Goal: Task Accomplishment & Management: Manage account settings

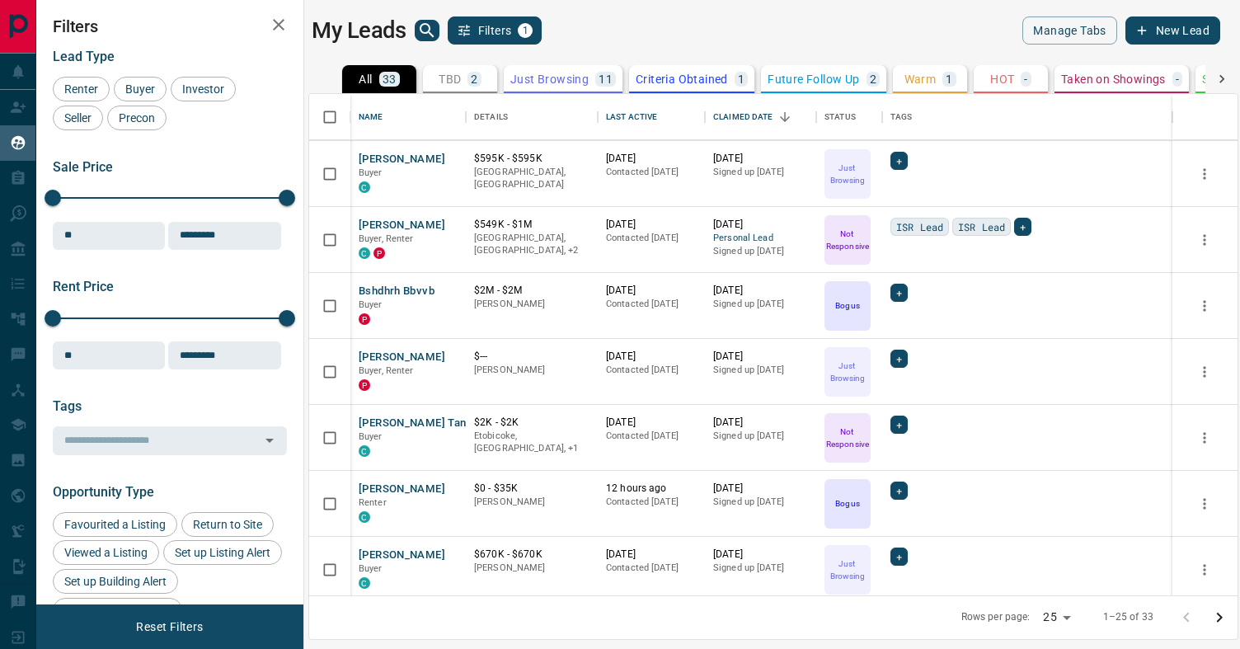
scroll to position [261, 0]
click at [380, 227] on button "[PERSON_NAME]" at bounding box center [402, 227] width 87 height 16
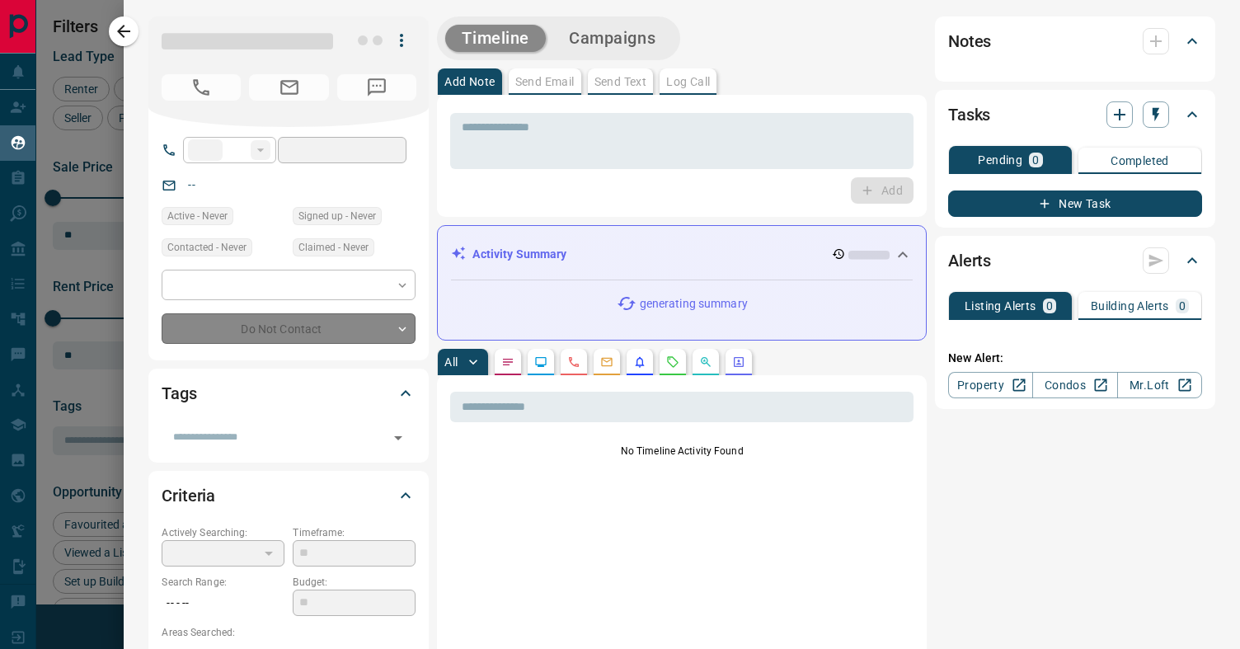
type input "**"
type input "**********"
type input "*"
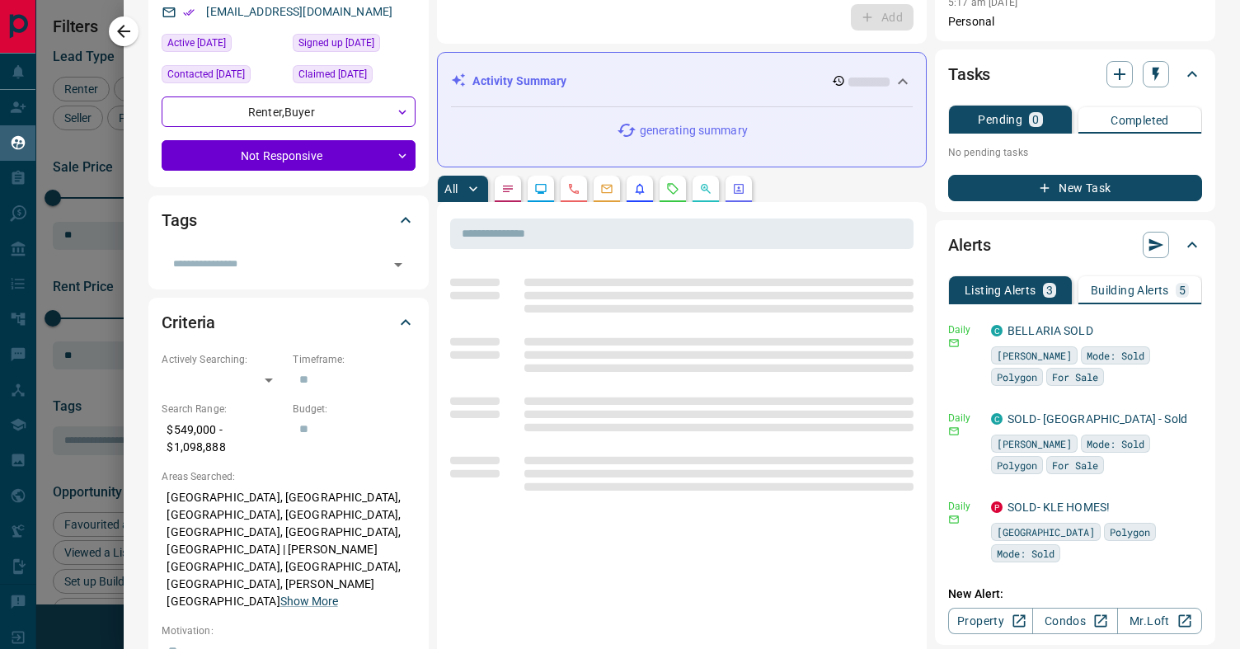
scroll to position [174, 0]
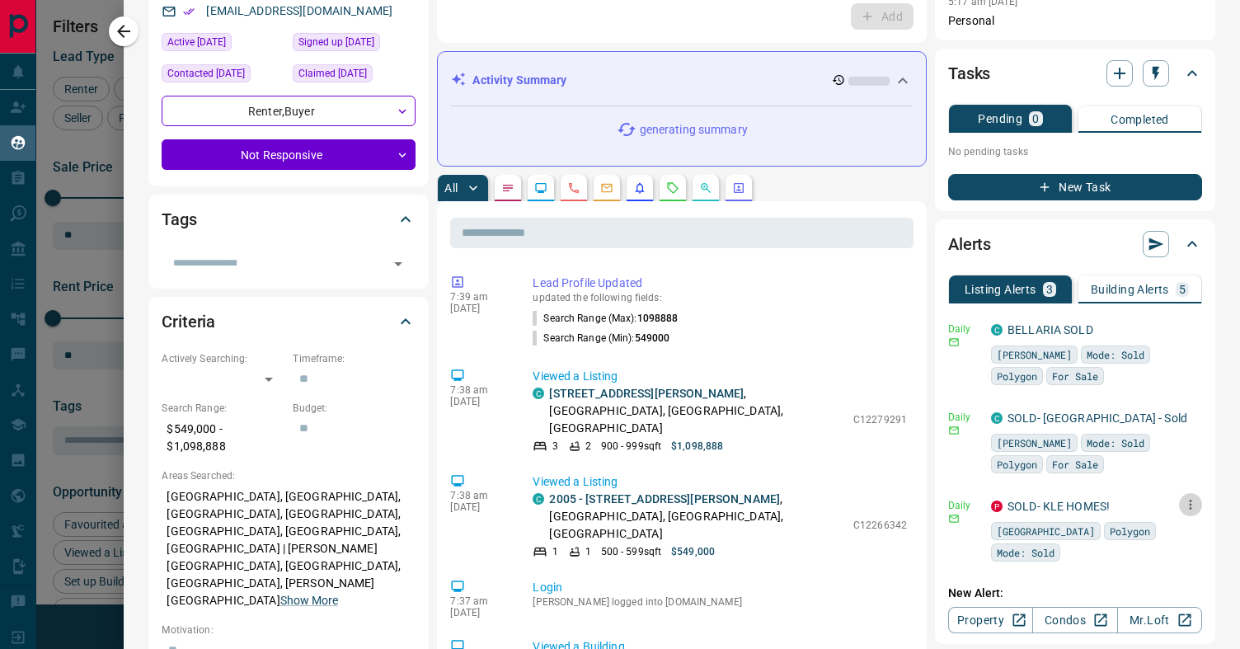
click at [1199, 507] on button "button" at bounding box center [1190, 504] width 23 height 23
click at [1181, 588] on li "Delete" at bounding box center [1165, 589] width 73 height 26
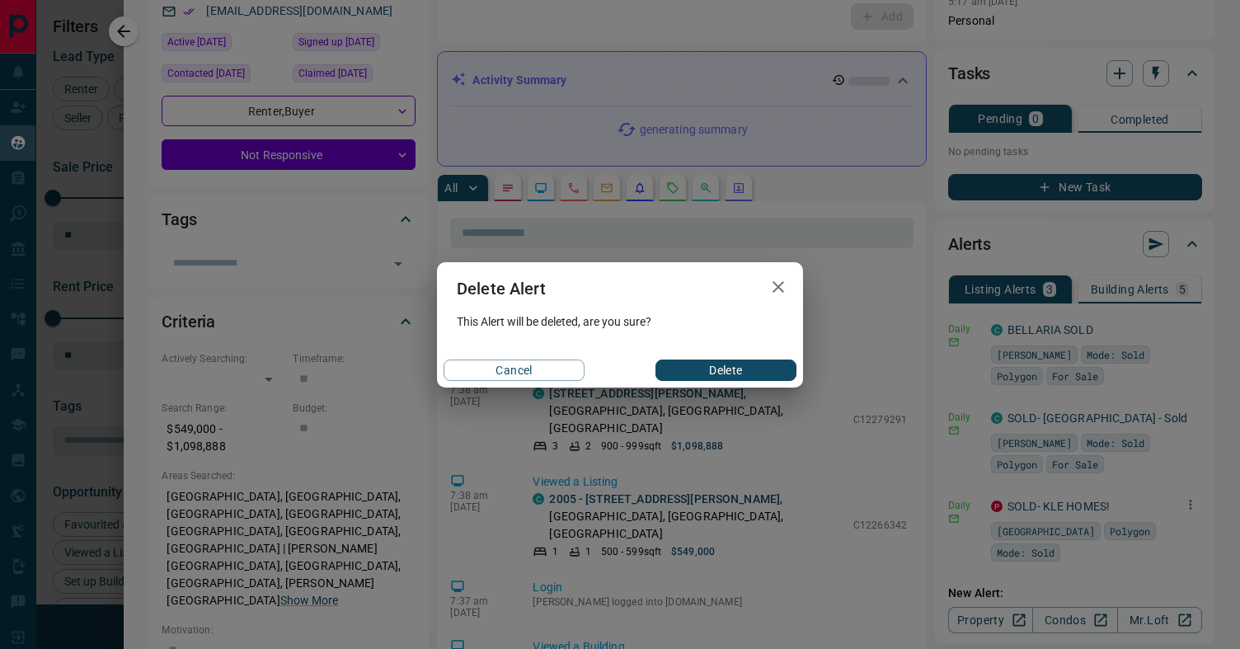
click at [772, 383] on div "Cancel Delete" at bounding box center [620, 370] width 366 height 35
click at [759, 367] on button "Delete" at bounding box center [726, 370] width 141 height 21
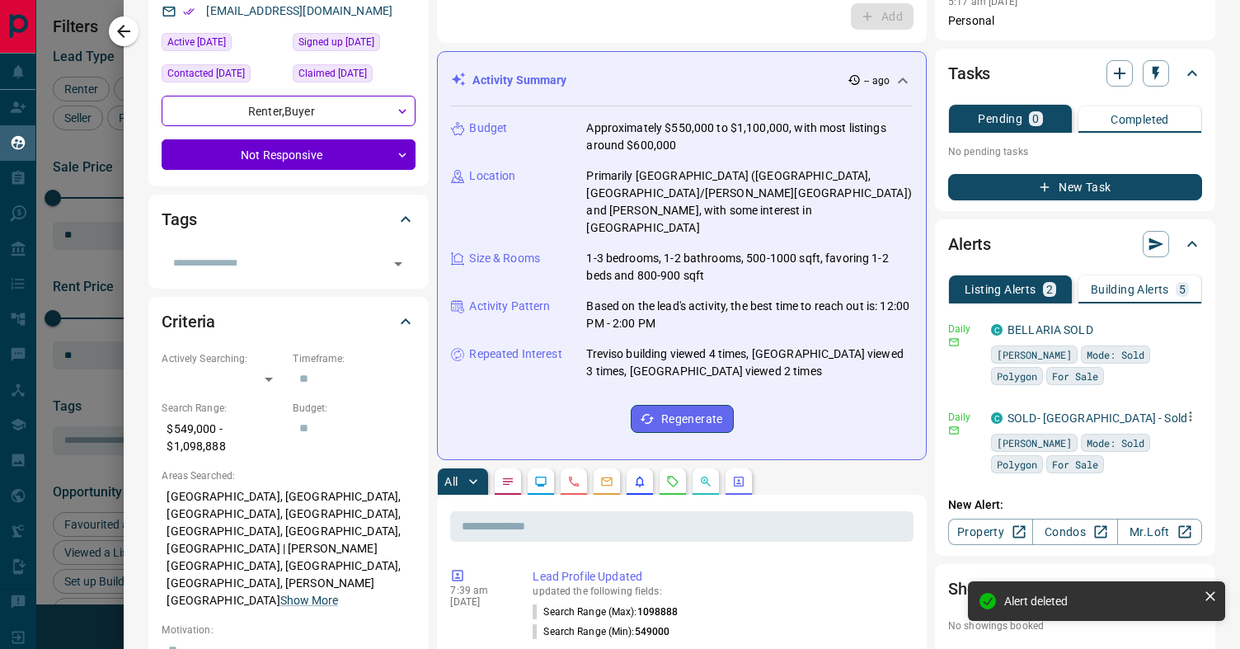
click at [1192, 418] on icon "button" at bounding box center [1190, 416] width 15 height 15
click at [1163, 505] on li "Delete" at bounding box center [1165, 500] width 73 height 26
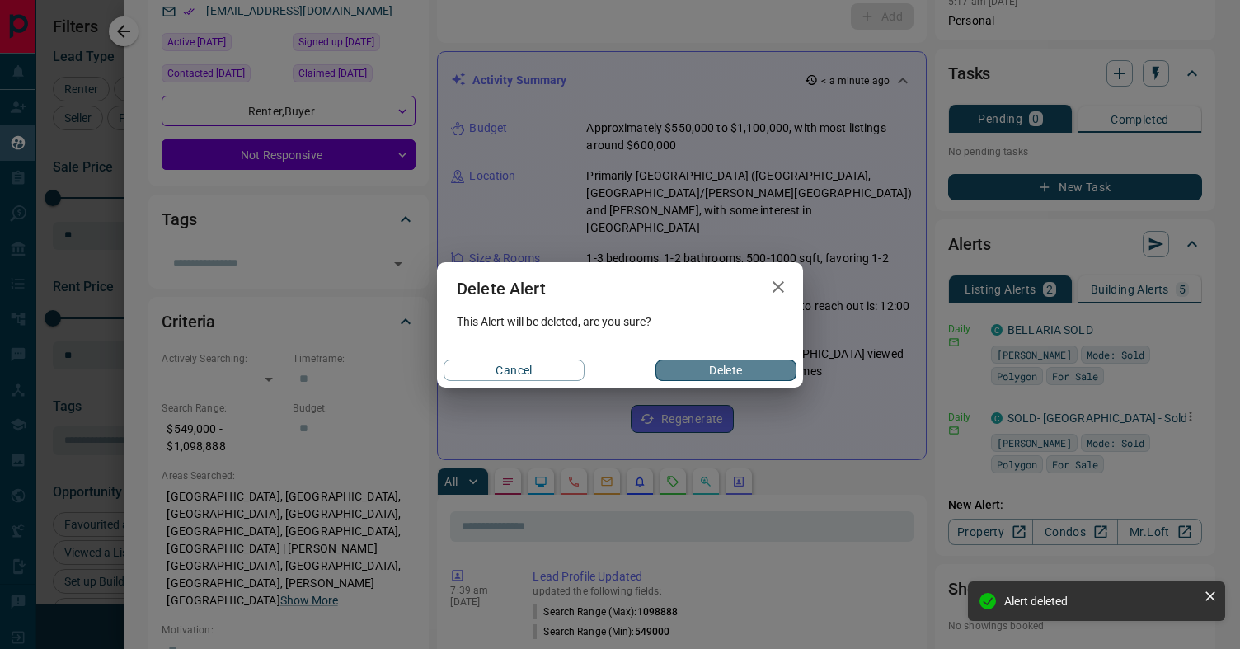
drag, startPoint x: 758, startPoint y: 360, endPoint x: 856, endPoint y: 390, distance: 102.5
click at [759, 360] on button "Delete" at bounding box center [726, 370] width 141 height 21
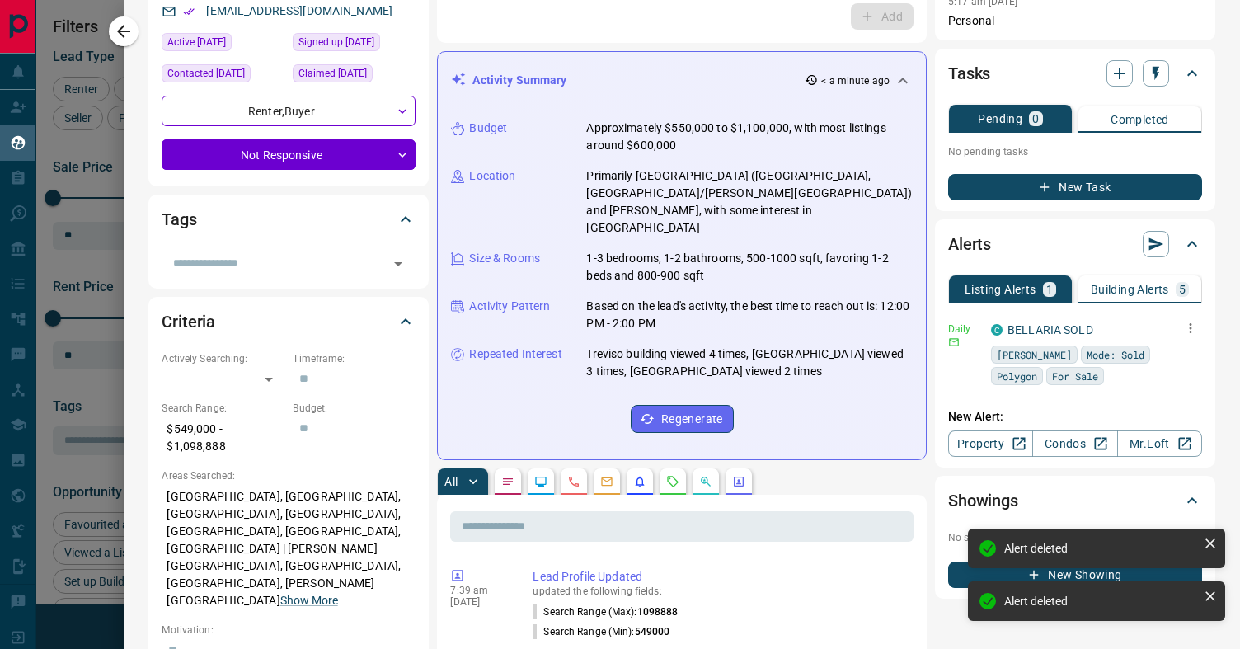
click at [1195, 329] on icon "button" at bounding box center [1190, 328] width 15 height 15
click at [1174, 416] on li "Delete" at bounding box center [1165, 412] width 73 height 26
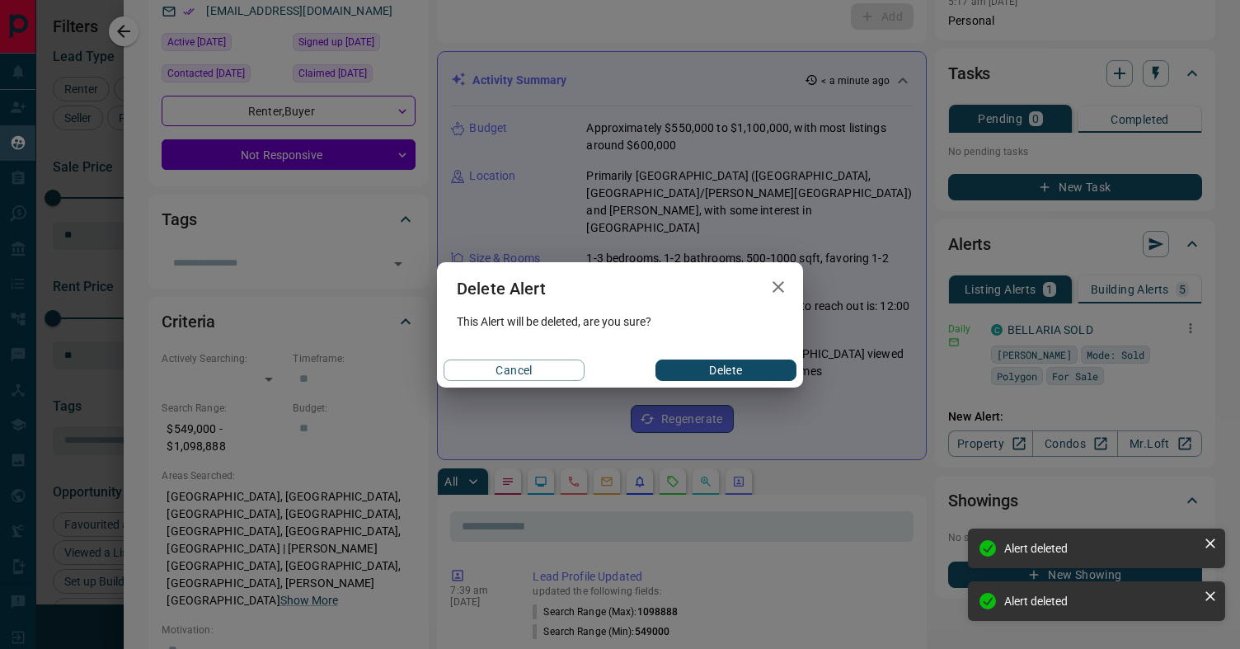
click at [709, 369] on button "Delete" at bounding box center [726, 370] width 141 height 21
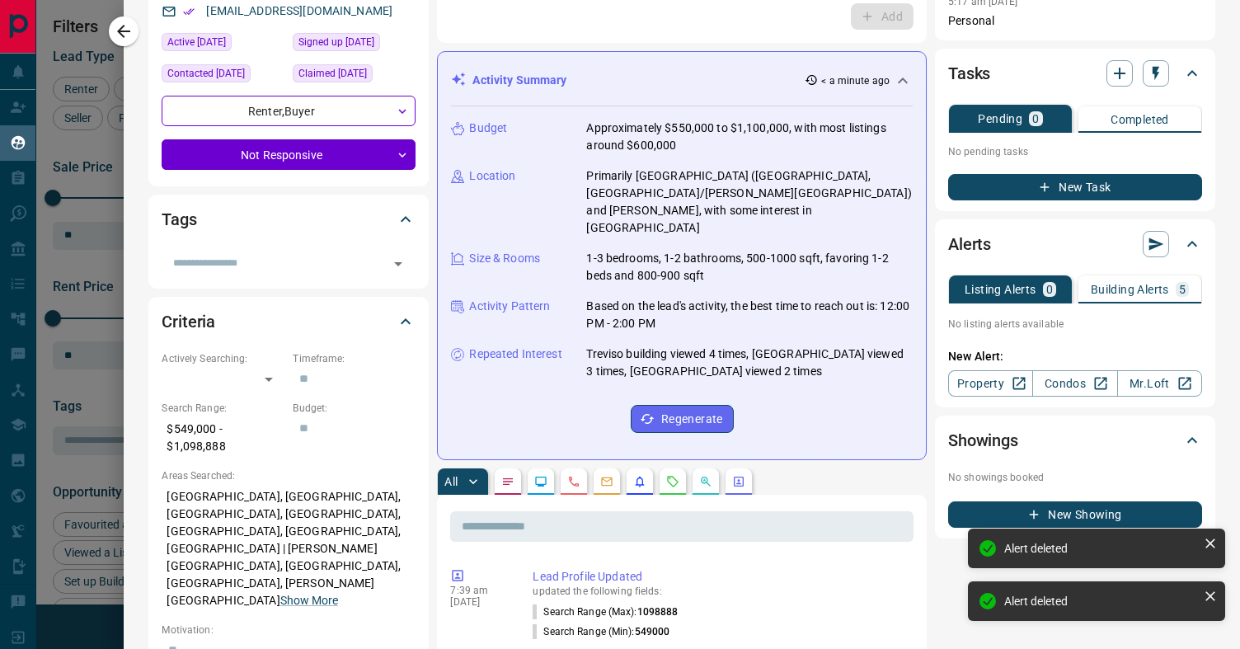
click at [1146, 297] on button "Building Alerts 5" at bounding box center [1140, 289] width 123 height 28
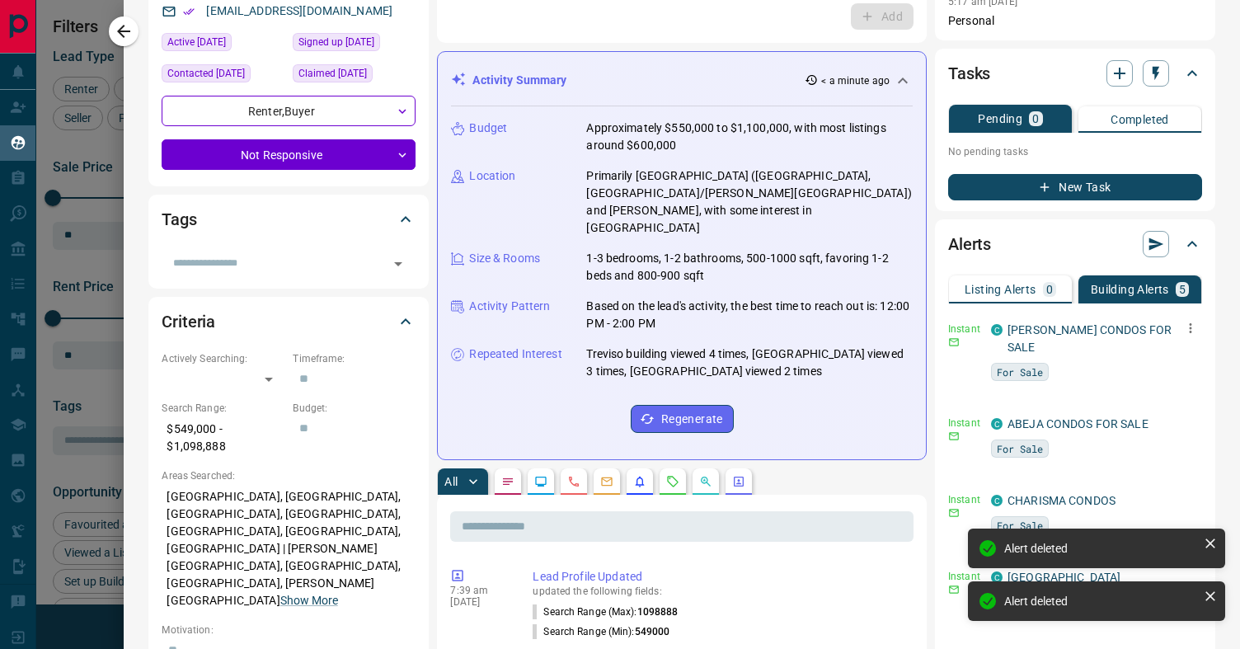
click at [1194, 326] on icon "button" at bounding box center [1190, 328] width 15 height 15
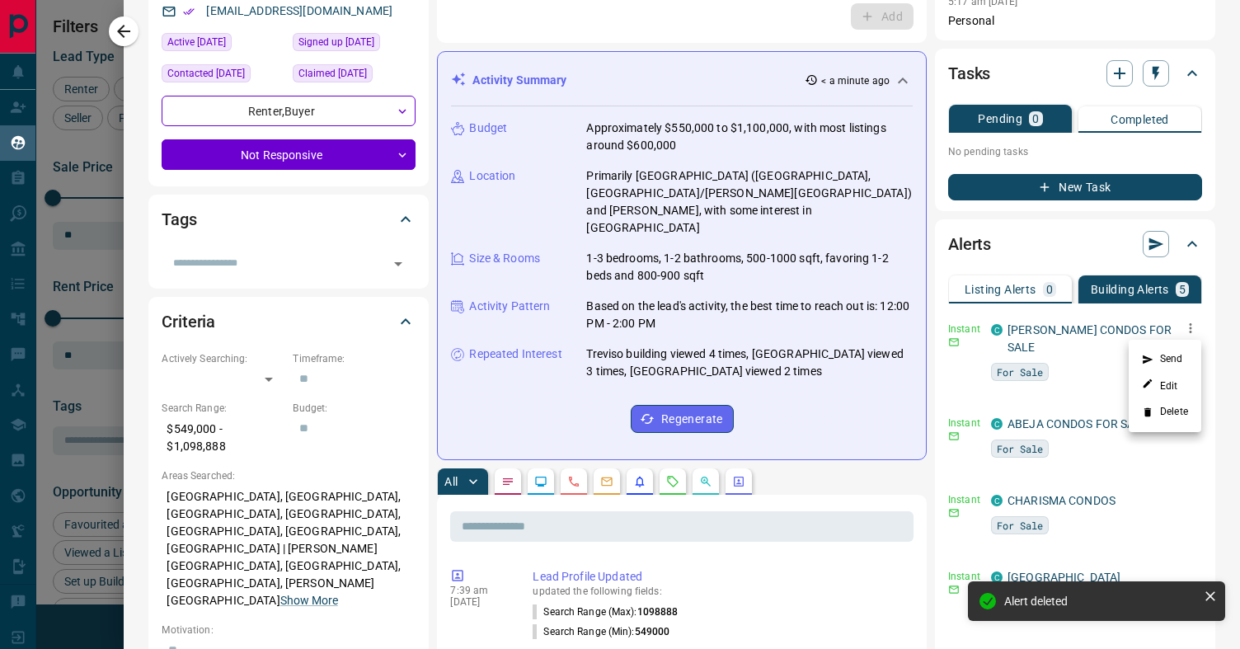
click at [1232, 303] on div at bounding box center [620, 324] width 1240 height 649
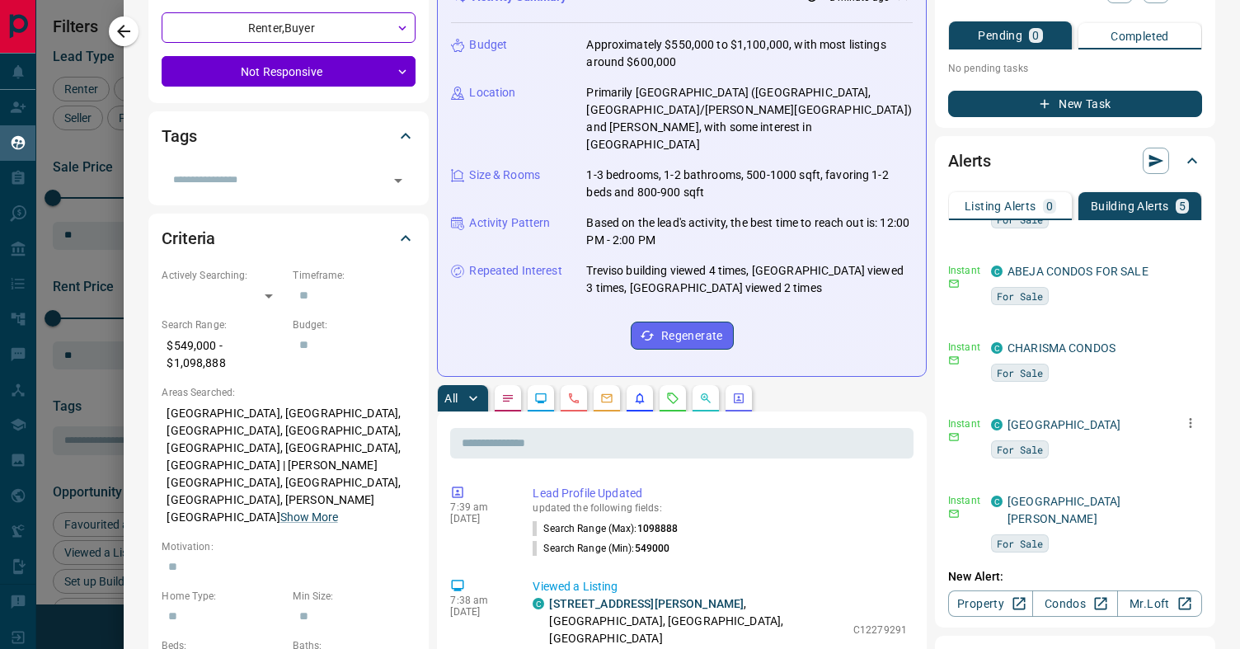
scroll to position [283, 0]
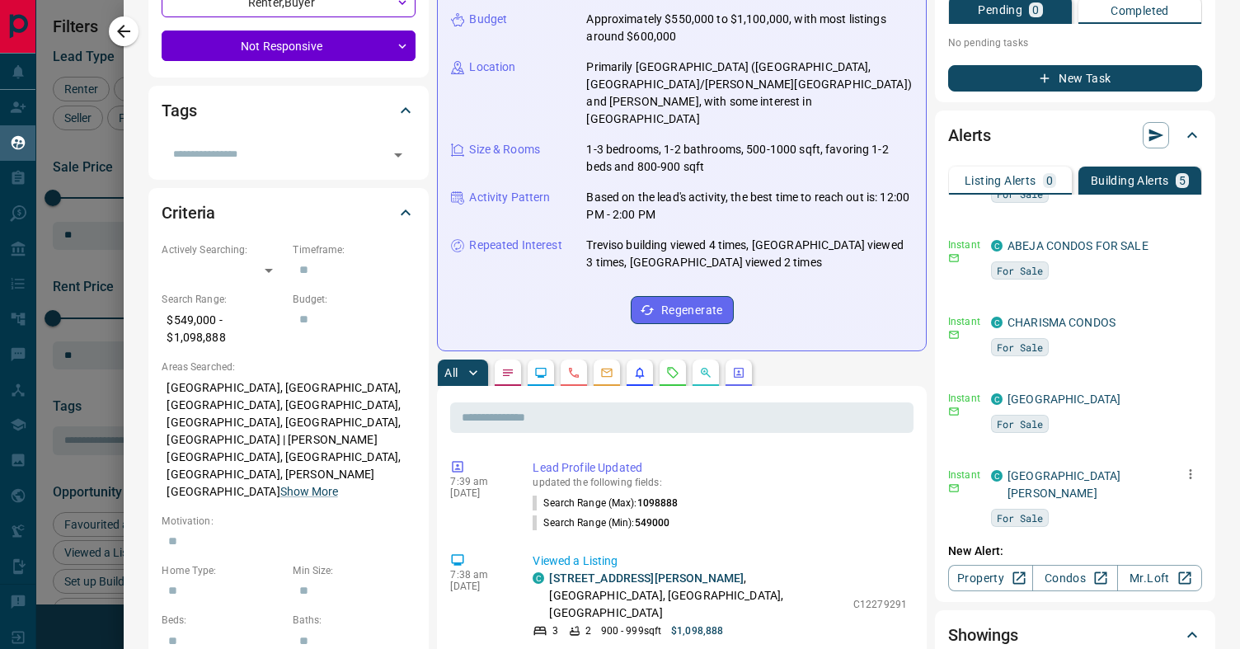
click at [1192, 467] on icon "button" at bounding box center [1190, 474] width 15 height 15
click at [1189, 543] on li "Delete" at bounding box center [1165, 541] width 73 height 26
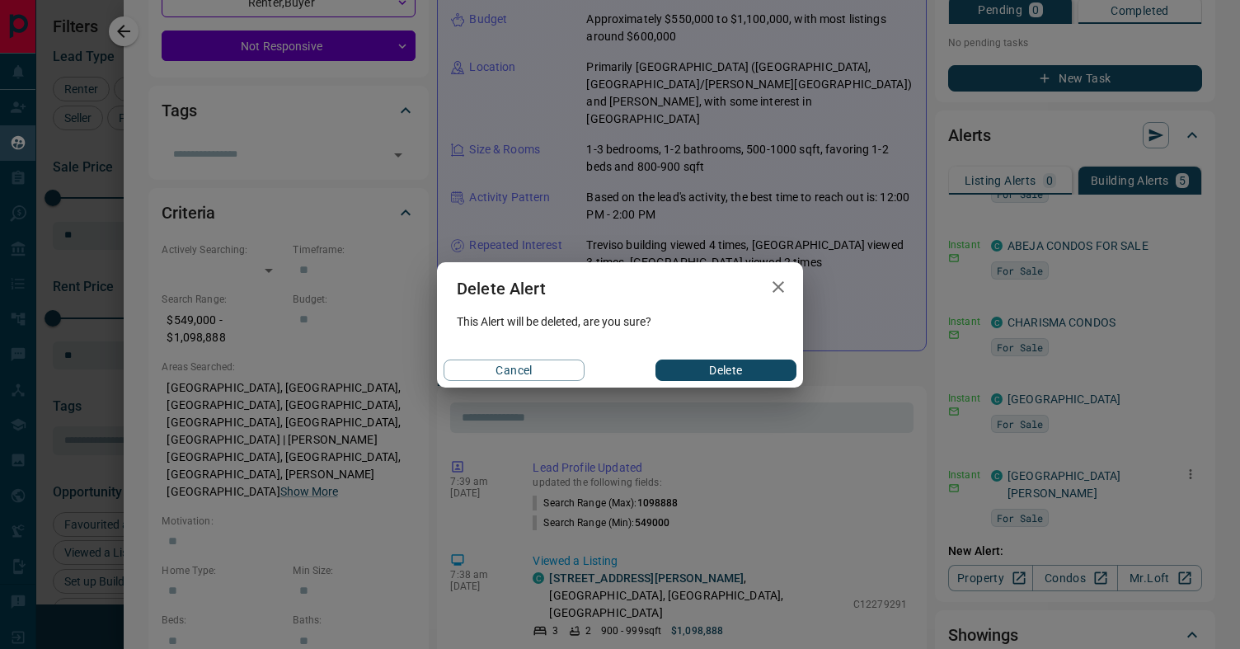
drag, startPoint x: 755, startPoint y: 370, endPoint x: 930, endPoint y: 361, distance: 175.1
click at [763, 371] on button "Delete" at bounding box center [726, 370] width 141 height 21
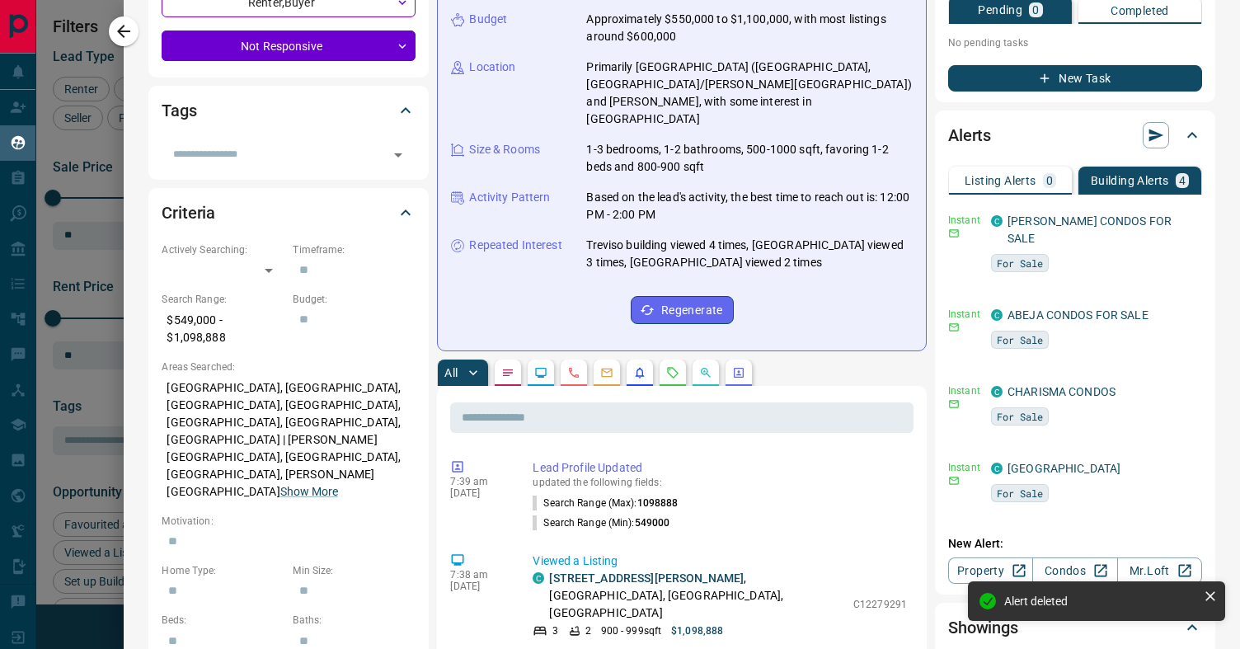
scroll to position [0, 0]
click at [1188, 383] on icon "button" at bounding box center [1190, 390] width 15 height 15
click at [1183, 459] on li "Delete" at bounding box center [1165, 457] width 73 height 26
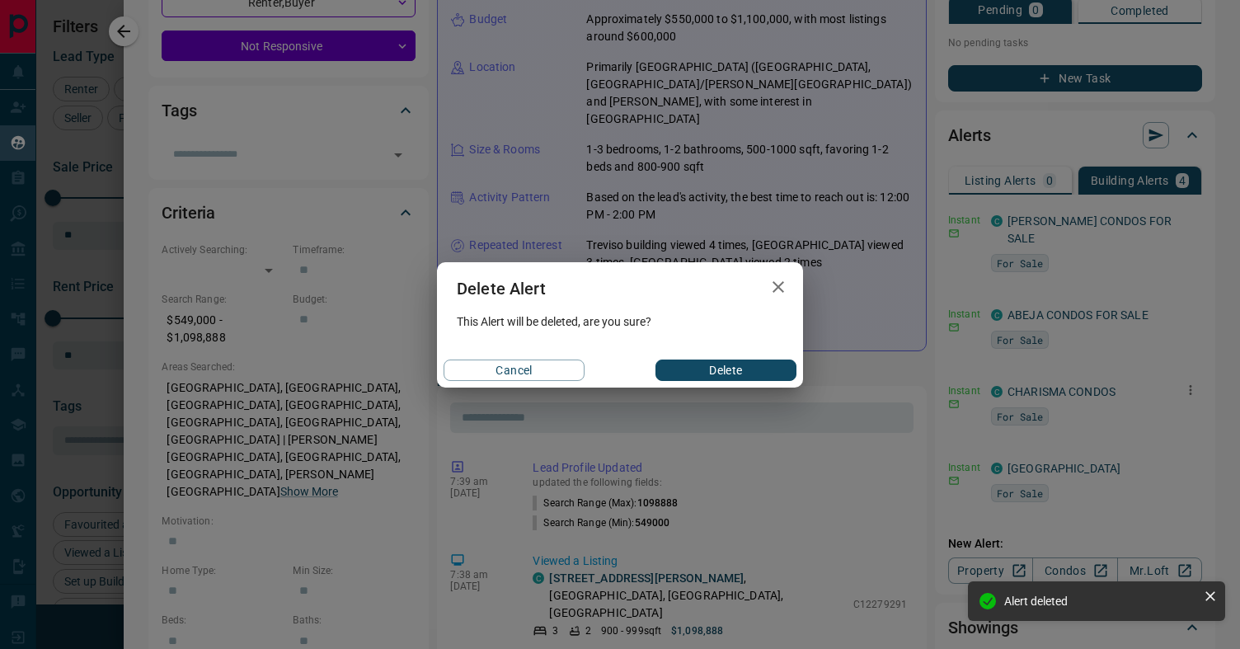
click at [696, 368] on button "Delete" at bounding box center [726, 370] width 141 height 21
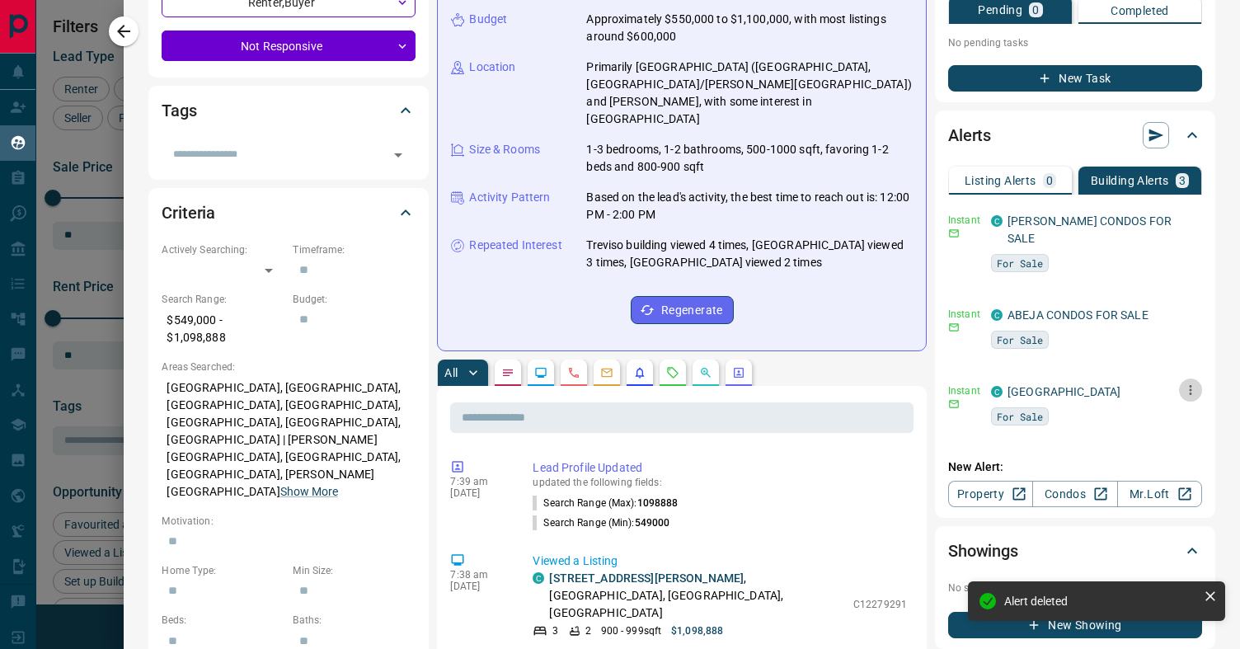
click at [1189, 383] on icon "button" at bounding box center [1190, 390] width 15 height 15
click at [1147, 454] on icon at bounding box center [1148, 457] width 7 height 9
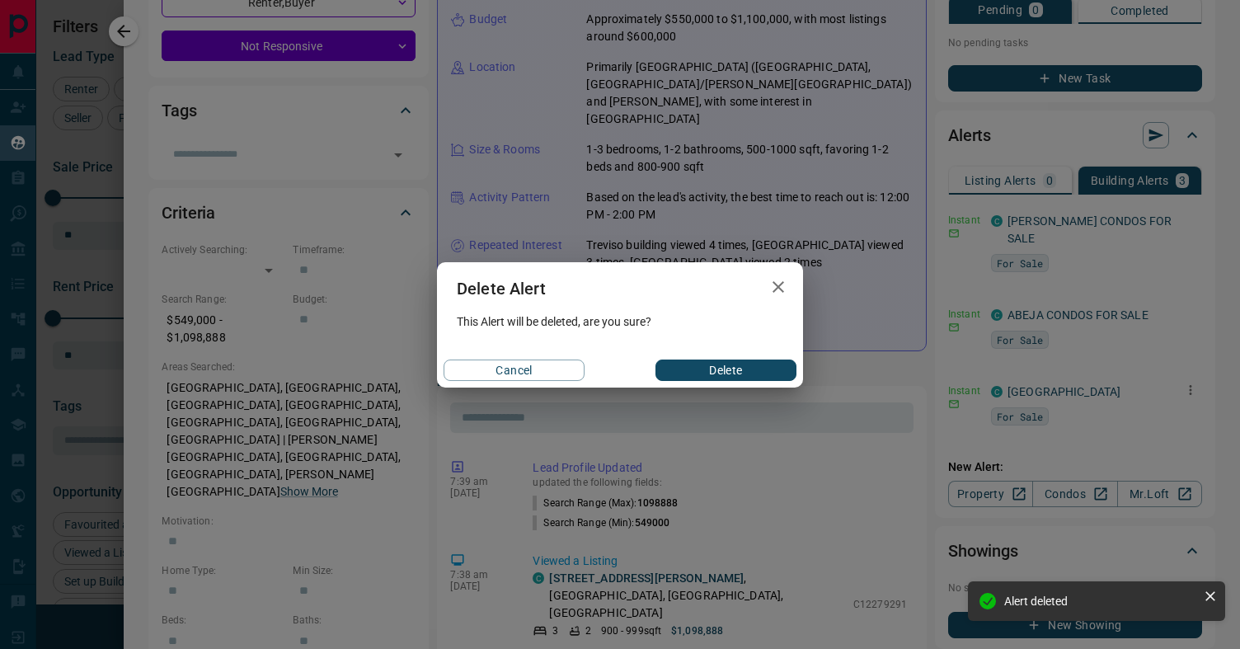
click at [703, 360] on button "Delete" at bounding box center [726, 370] width 141 height 21
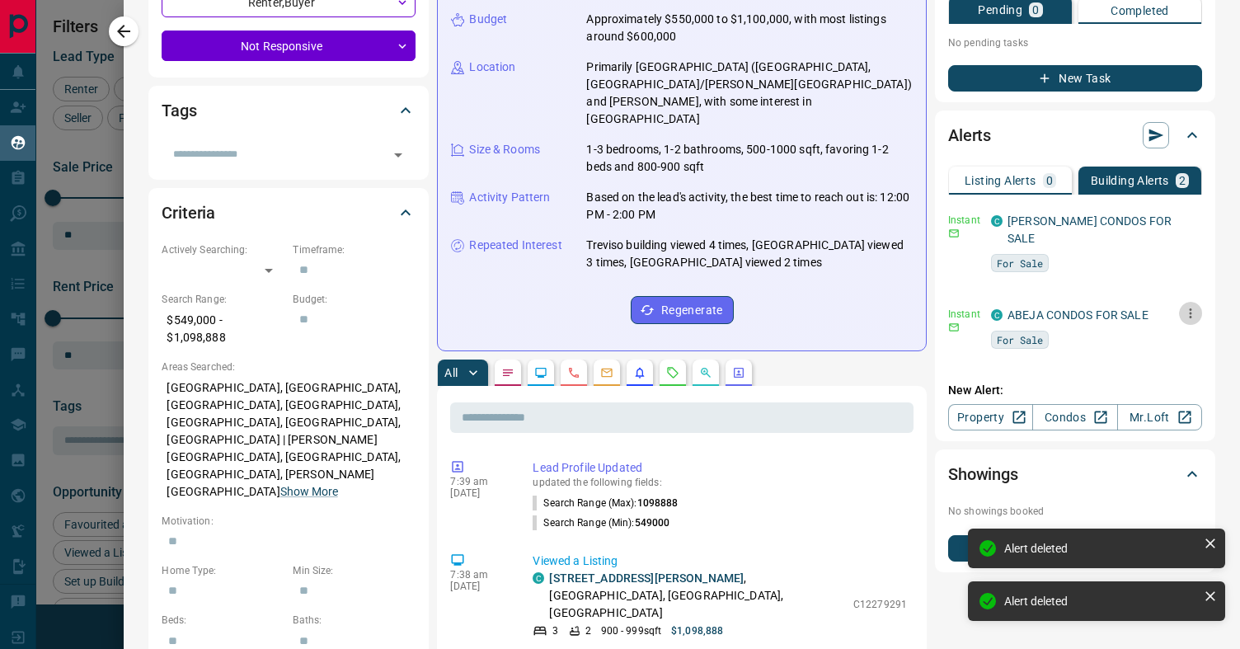
click at [1194, 306] on icon "button" at bounding box center [1190, 313] width 15 height 15
click at [1147, 374] on icon at bounding box center [1148, 380] width 12 height 12
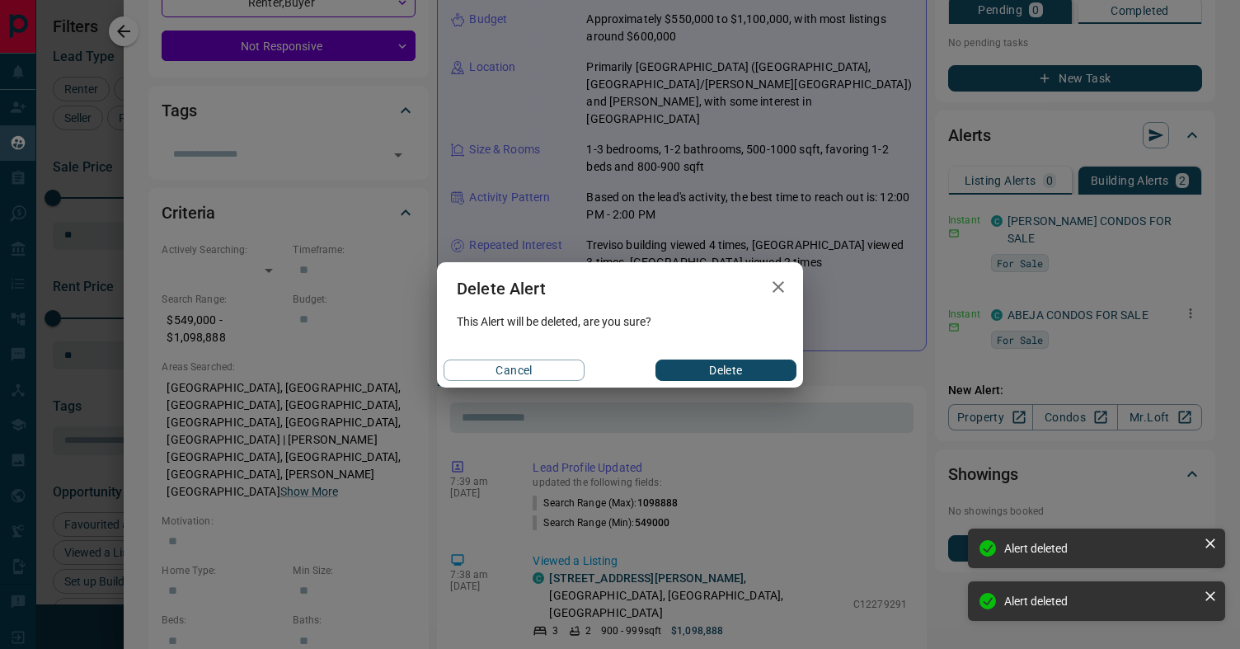
drag, startPoint x: 779, startPoint y: 360, endPoint x: 937, endPoint y: 321, distance: 163.2
click at [780, 360] on button "Delete" at bounding box center [726, 370] width 141 height 21
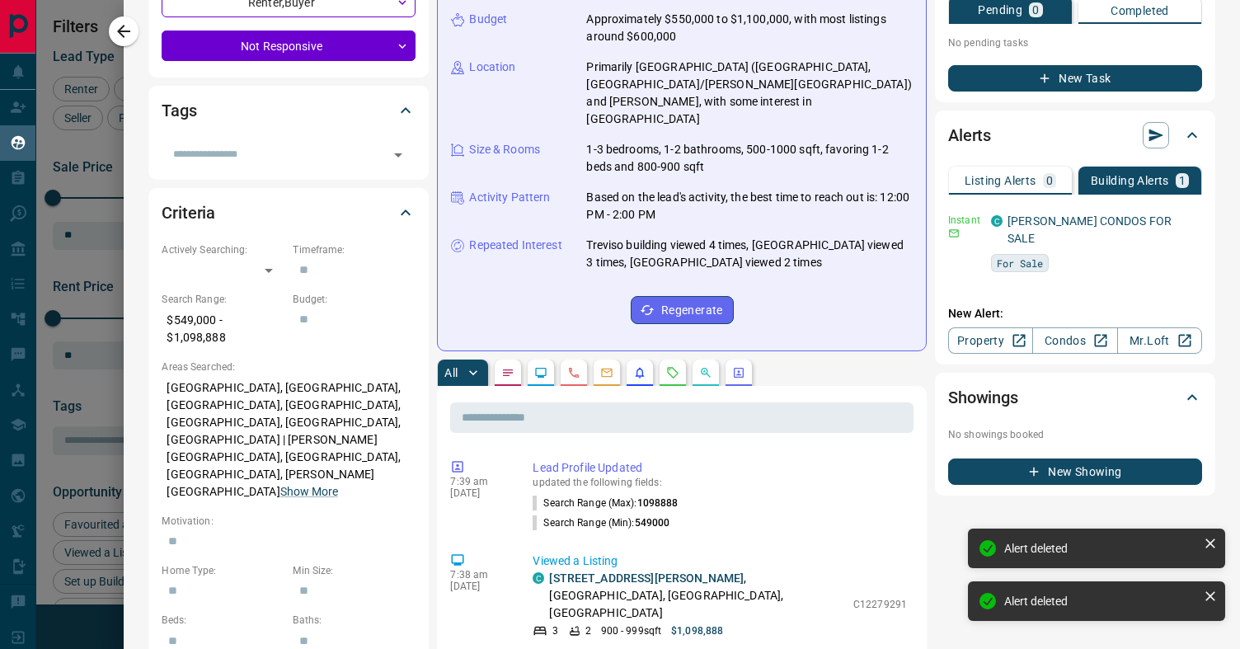
drag, startPoint x: 1199, startPoint y: 219, endPoint x: 1202, endPoint y: 229, distance: 10.2
click at [1200, 219] on div "C [PERSON_NAME] CONDOS FOR SALE For Sale" at bounding box center [1096, 247] width 211 height 69
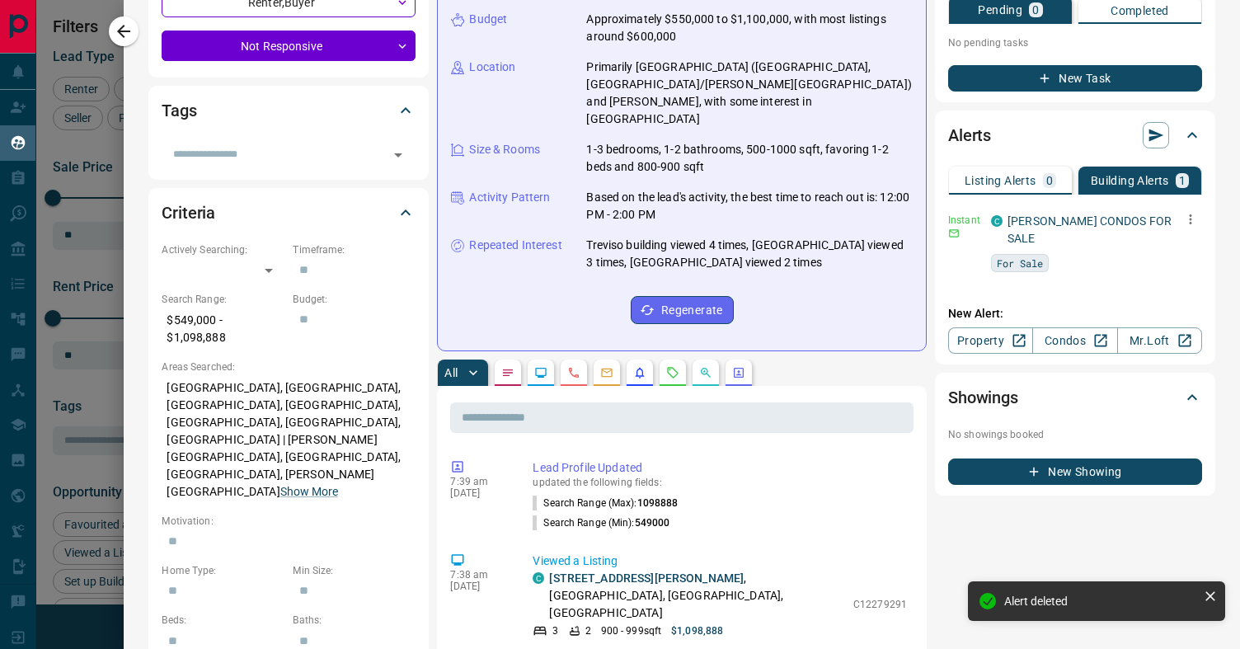
click at [1196, 218] on icon "button" at bounding box center [1190, 219] width 15 height 15
click at [1183, 302] on li "Delete" at bounding box center [1165, 303] width 73 height 26
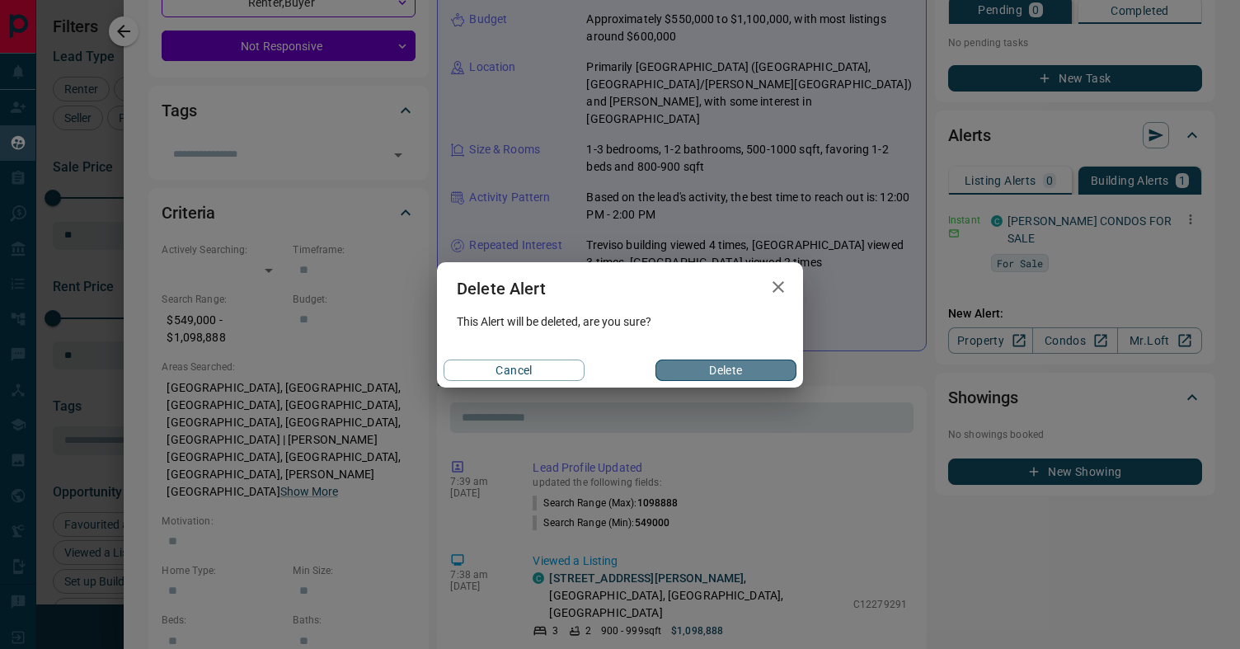
click at [741, 369] on button "Delete" at bounding box center [726, 370] width 141 height 21
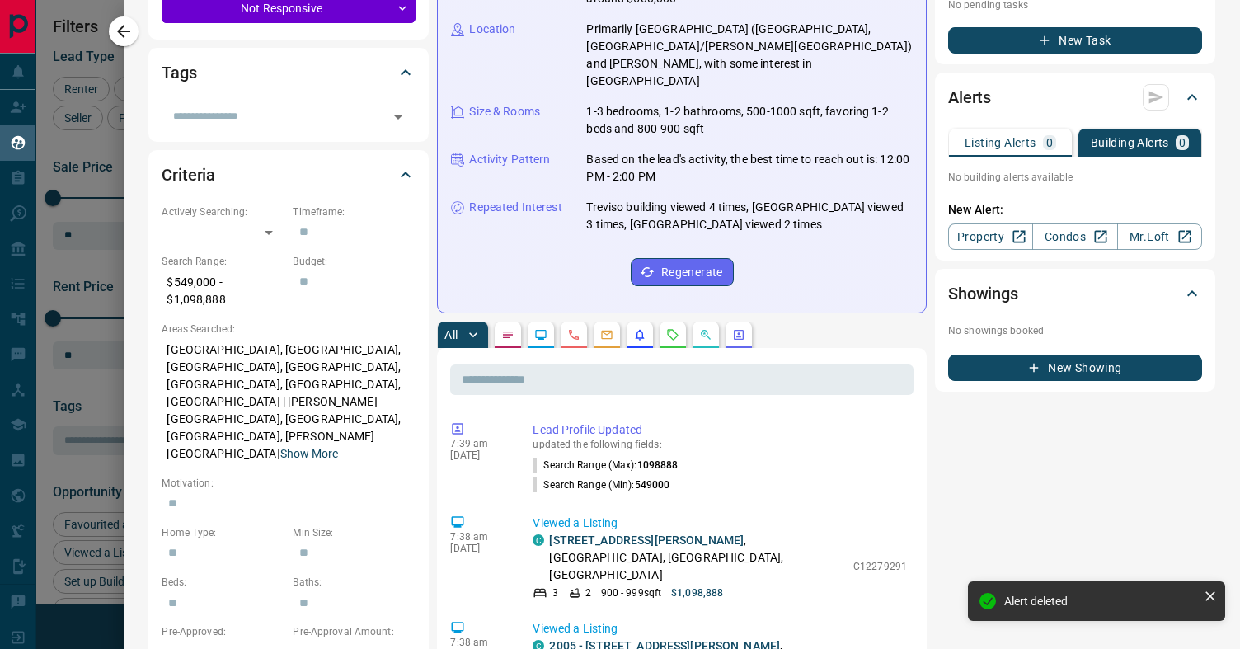
scroll to position [465, 0]
